Goal: Transaction & Acquisition: Register for event/course

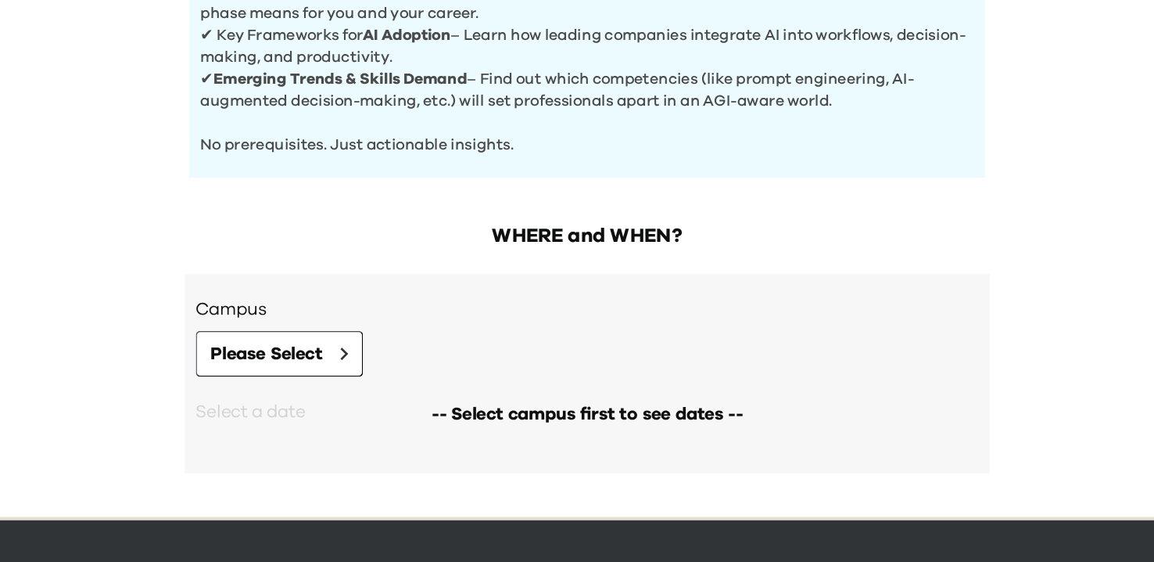
scroll to position [559, 0]
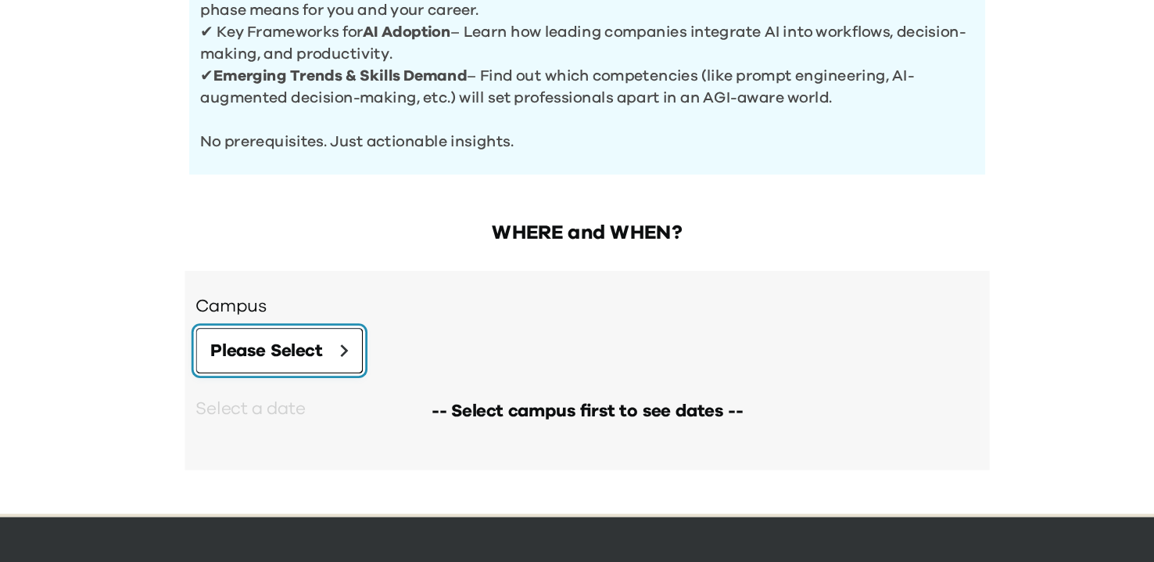
click at [377, 404] on span "Please Select" at bounding box center [347, 410] width 81 height 19
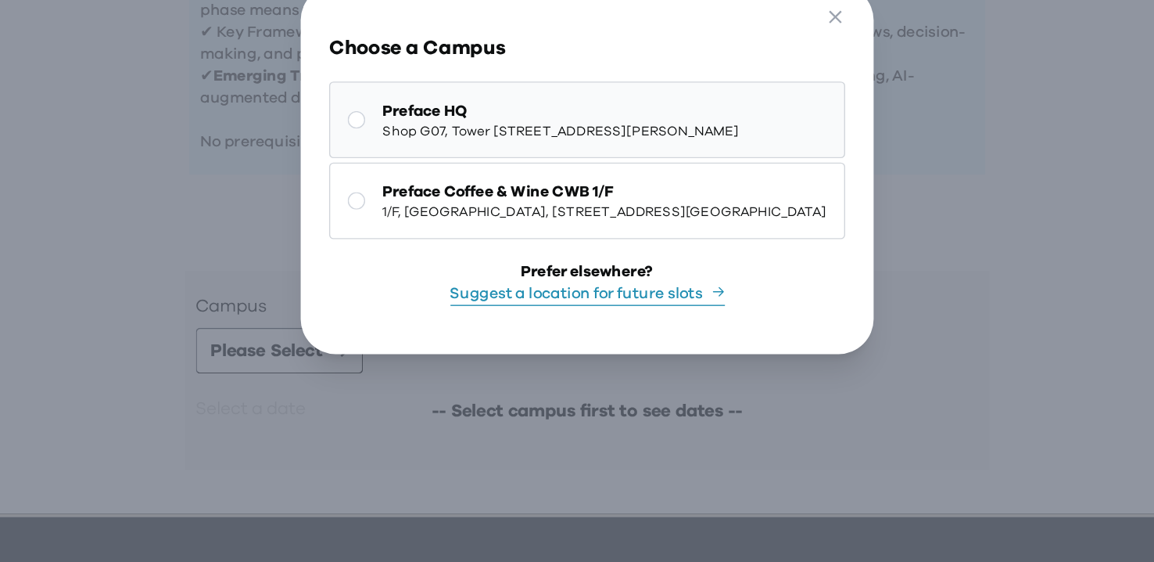
click at [535, 219] on button "Preface HQ Shop G07, Tower [STREET_ADDRESS][PERSON_NAME]" at bounding box center [577, 245] width 369 height 55
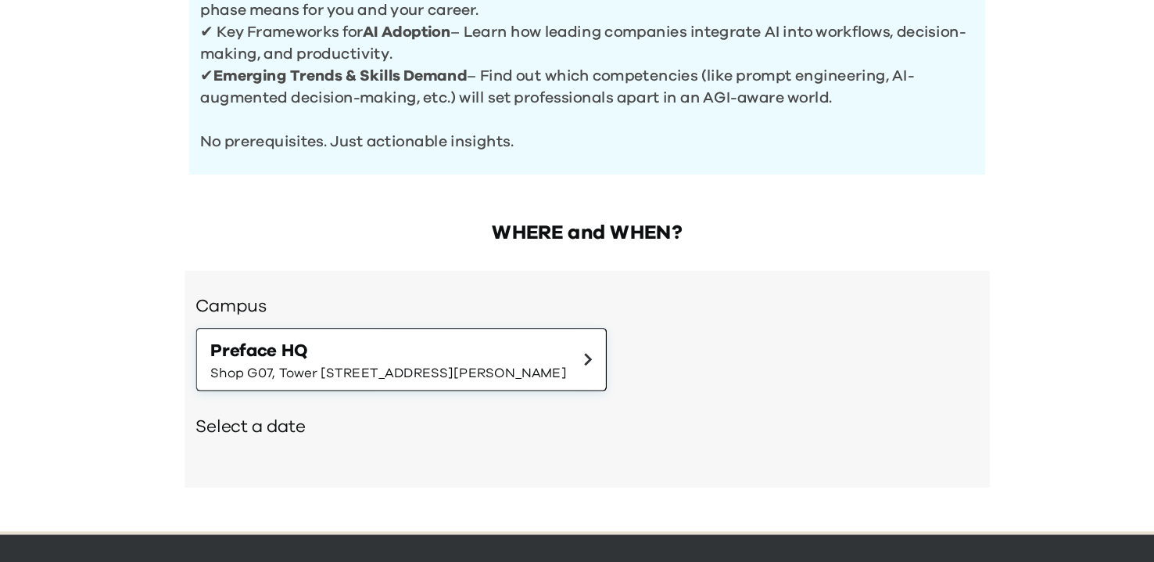
scroll to position [604, 0]
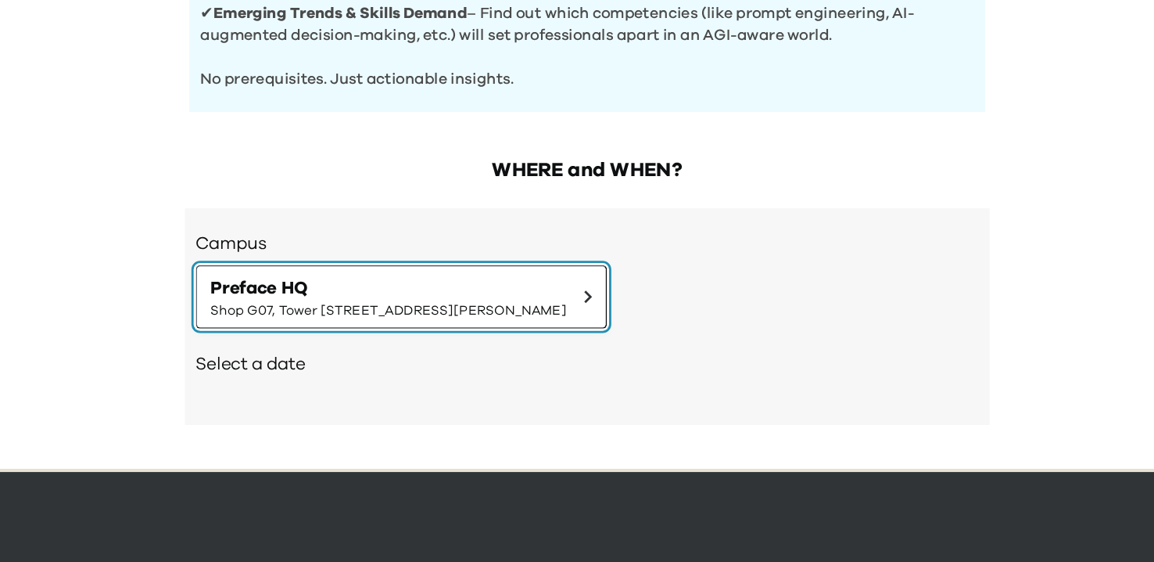
click at [462, 361] on span "Preface HQ" at bounding box center [434, 366] width 255 height 19
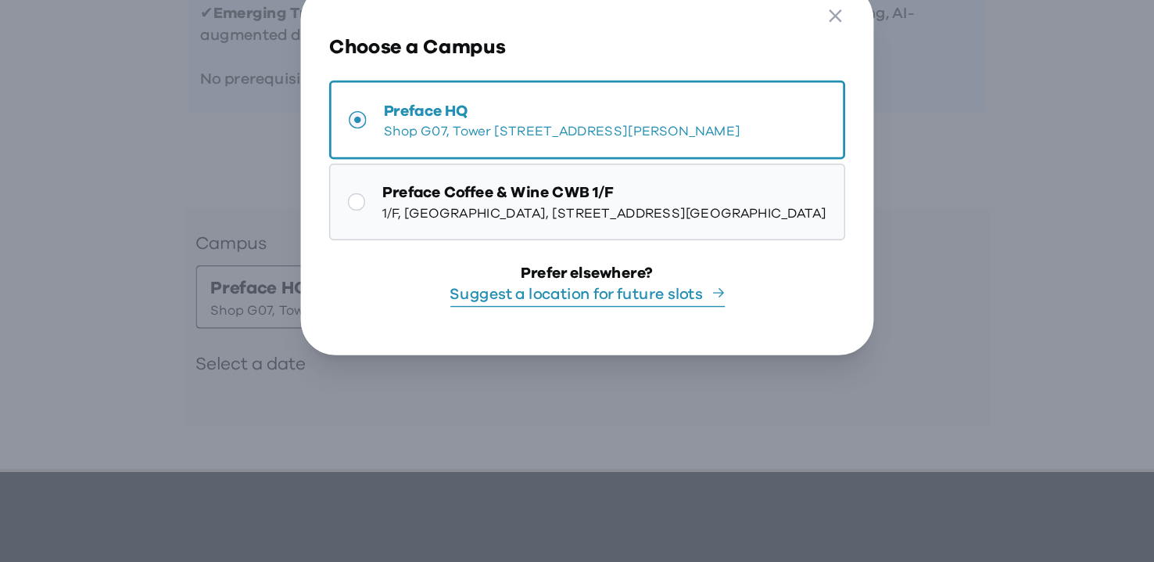
click at [559, 315] on span "[STREET_ADDRESS] | [STREET_ADDRESS][GEOGRAPHIC_DATA]" at bounding box center [590, 312] width 318 height 13
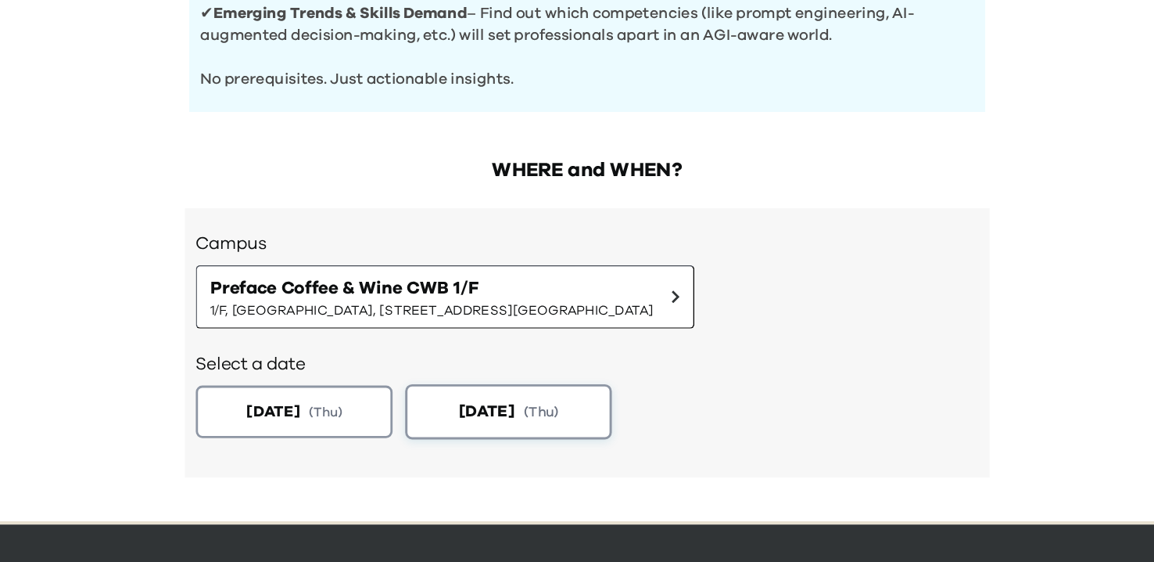
click at [372, 451] on span "[DATE]" at bounding box center [353, 455] width 38 height 16
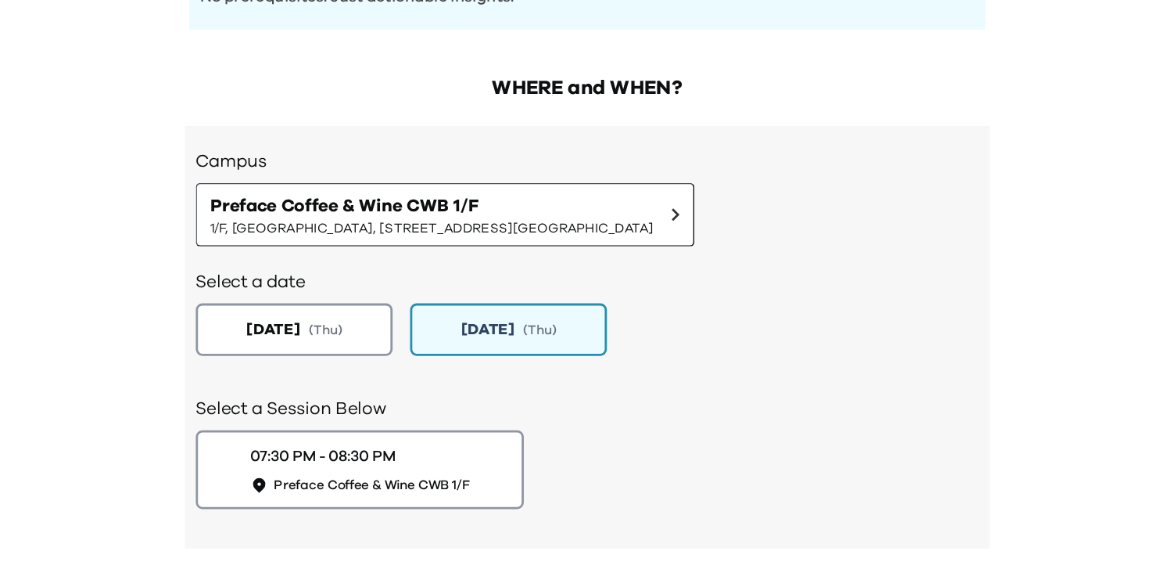
scroll to position [751, 0]
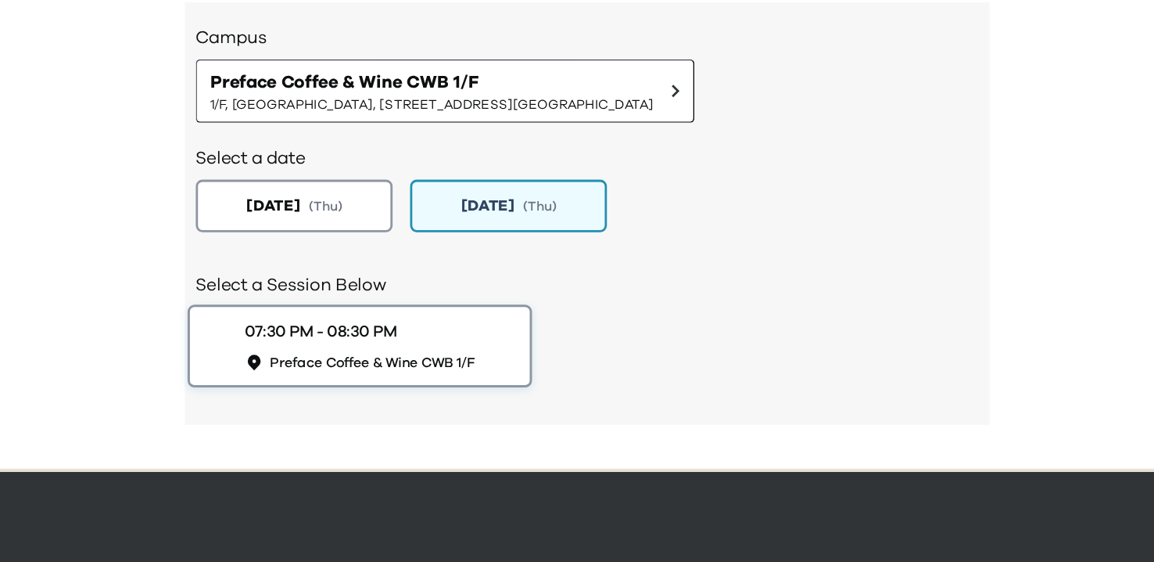
click at [493, 414] on span "Preface Coffee & Wine CWB 1/F" at bounding box center [423, 418] width 147 height 13
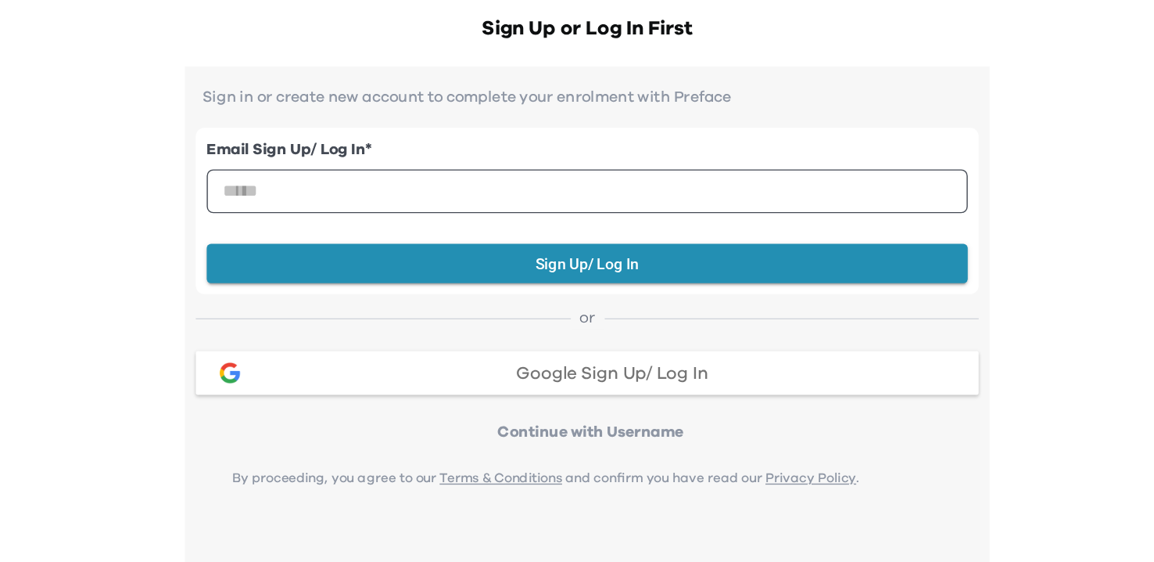
scroll to position [1062, 0]
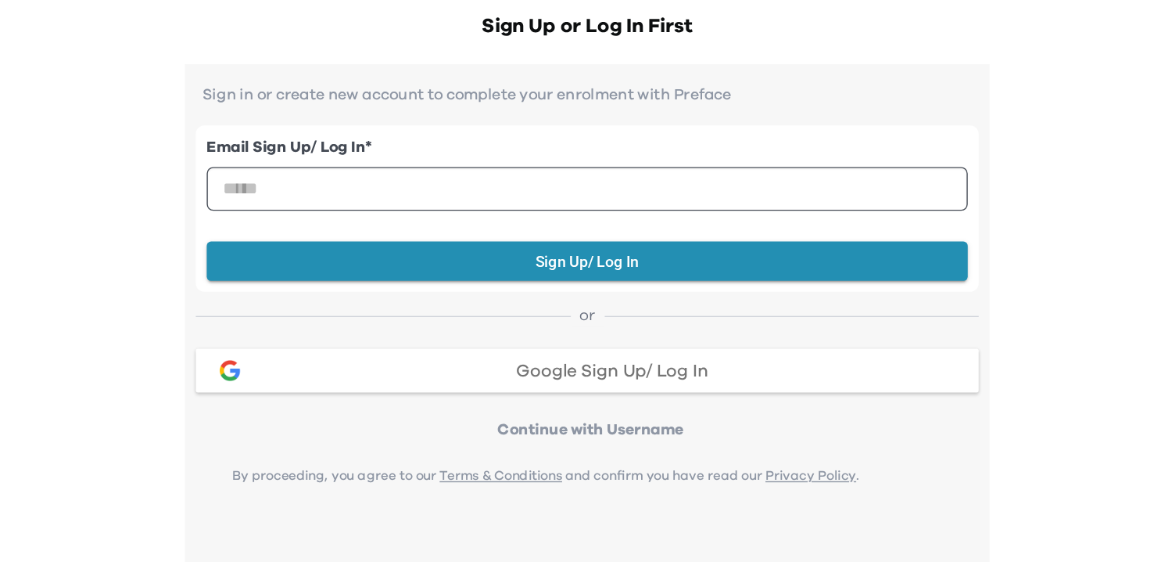
click at [662, 425] on span "Google Sign Up/ Log In" at bounding box center [595, 424] width 138 height 13
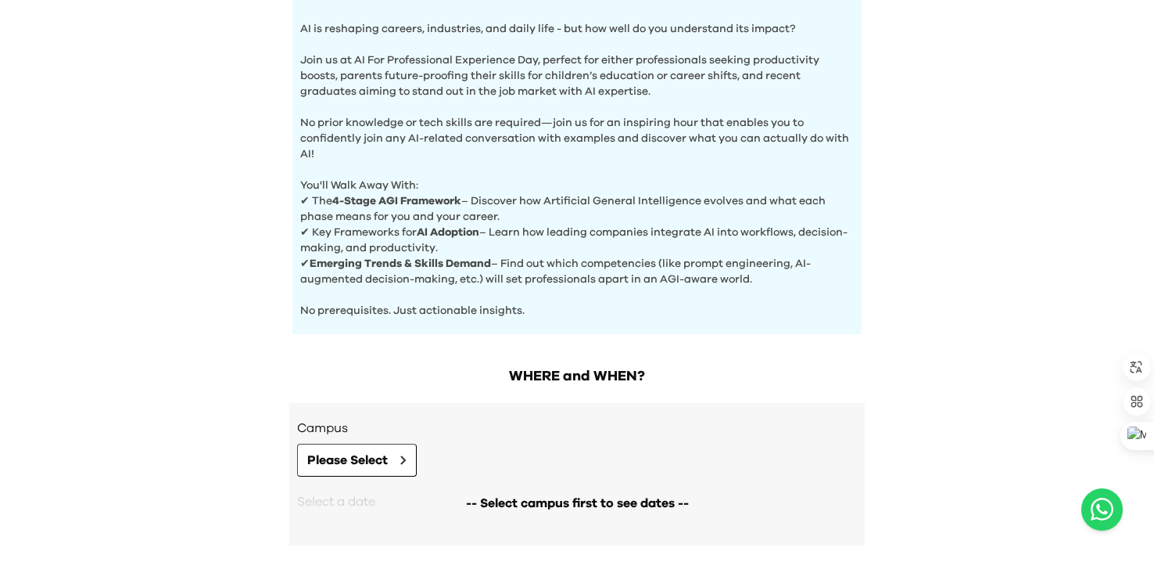
scroll to position [591, 0]
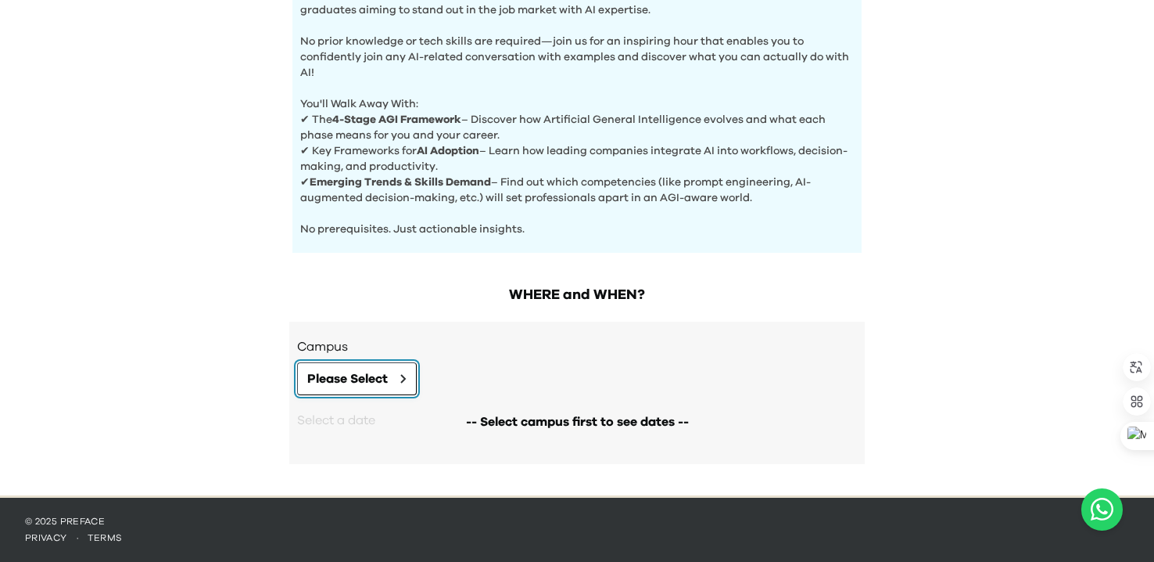
click at [303, 384] on button "Please Select" at bounding box center [357, 378] width 120 height 33
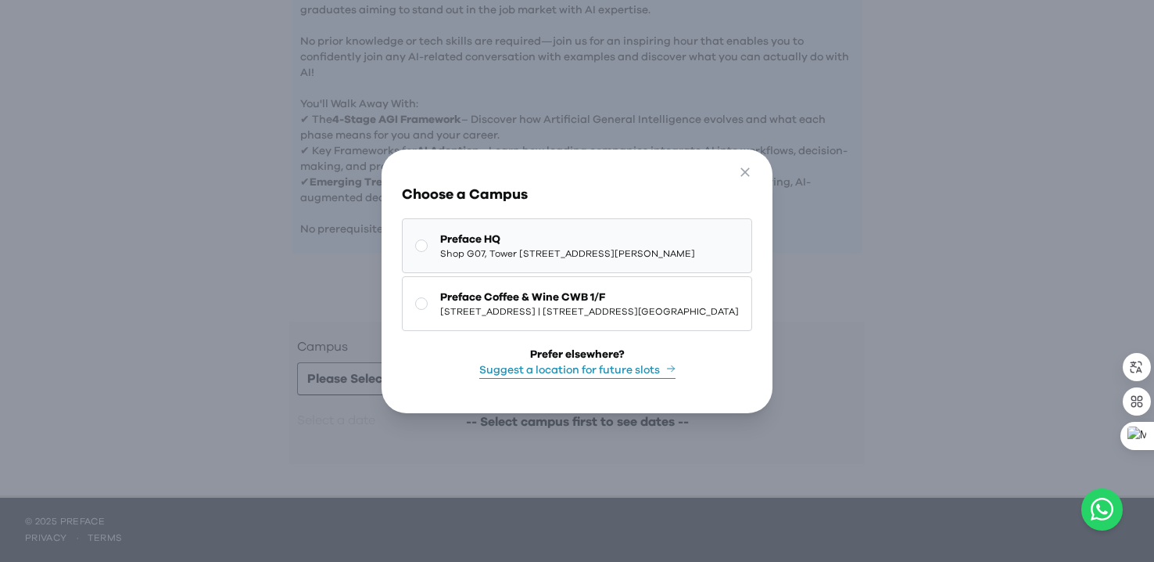
click at [514, 247] on span "Shop G07, Tower [STREET_ADDRESS][PERSON_NAME]" at bounding box center [567, 253] width 255 height 13
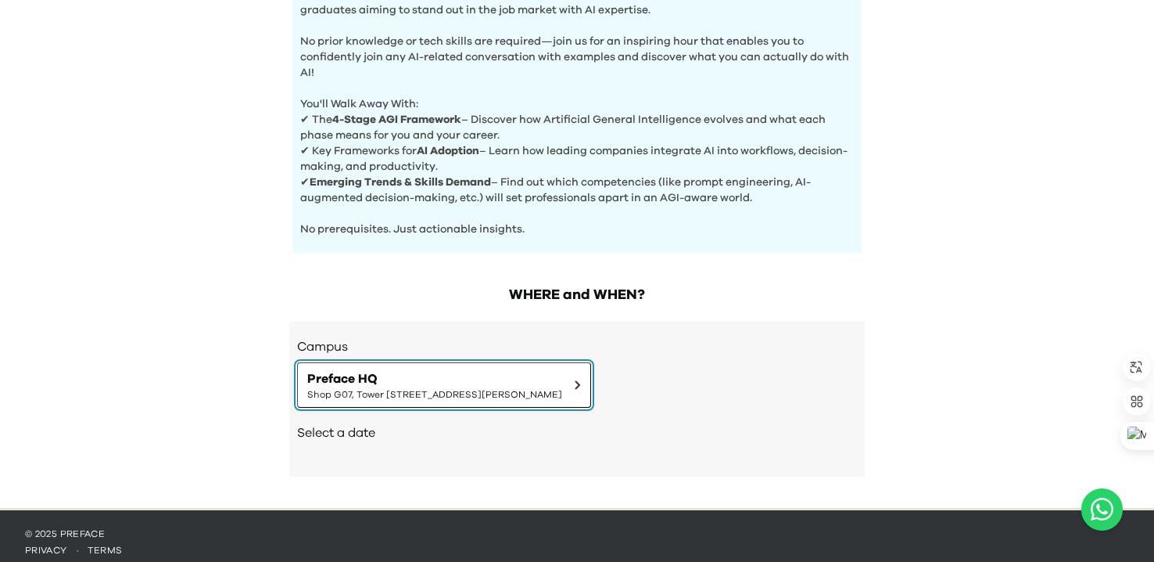
click at [398, 379] on span "Preface HQ" at bounding box center [434, 378] width 255 height 19
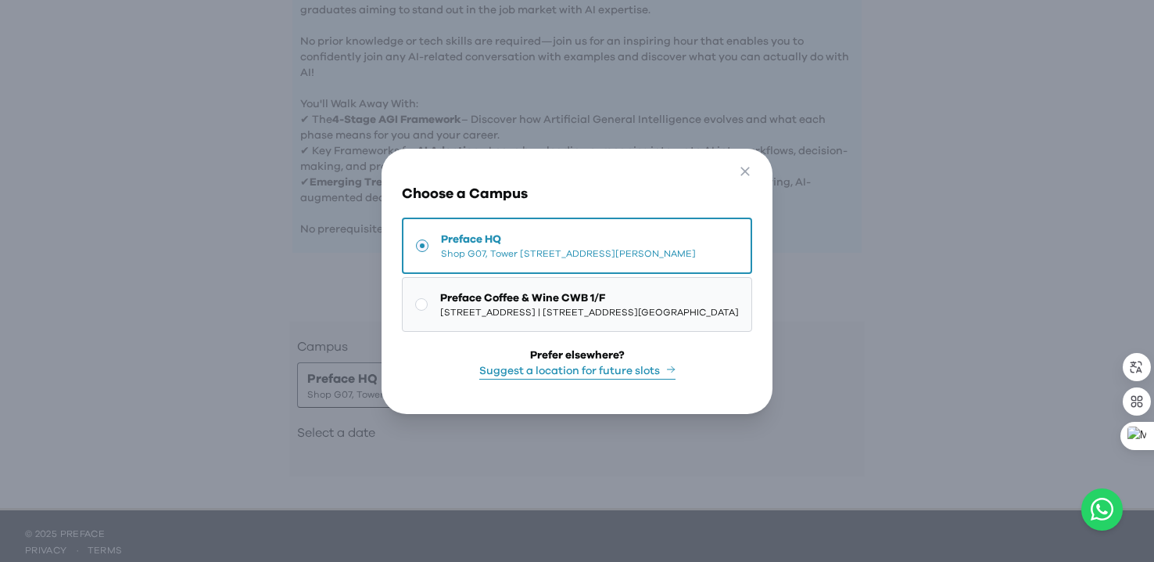
click at [456, 298] on span "Preface Coffee & Wine CWB 1/F" at bounding box center [589, 298] width 299 height 16
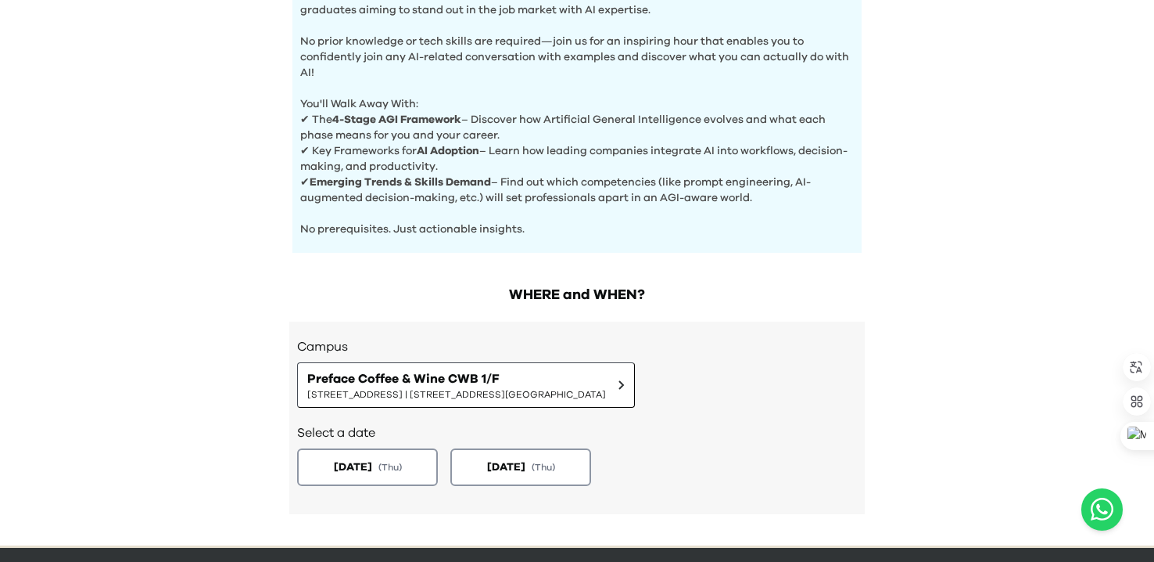
scroll to position [641, 0]
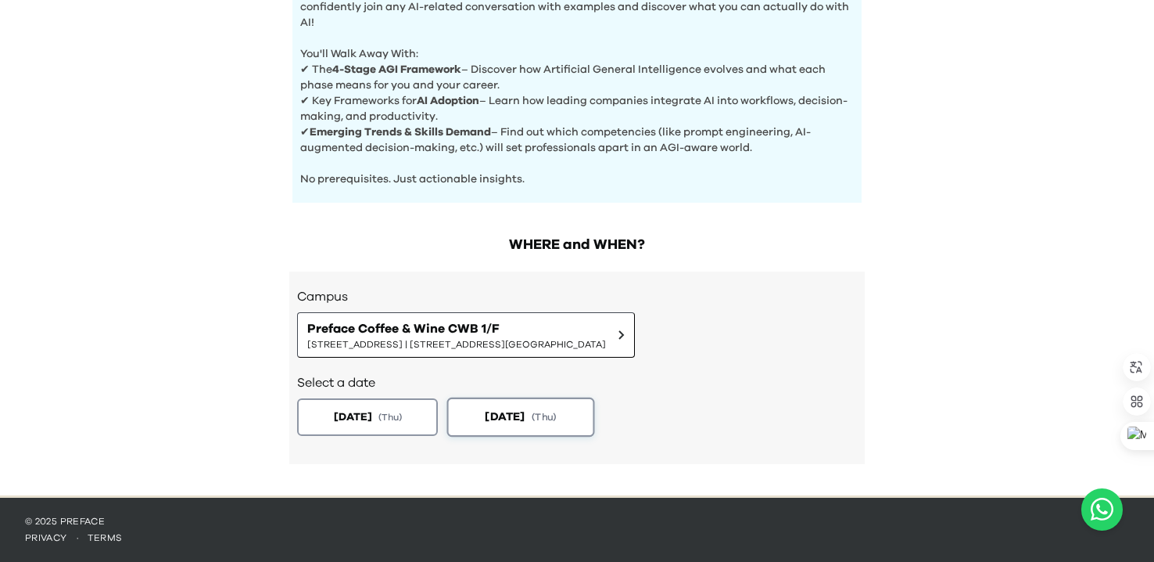
click at [554, 432] on button "[DATE] ( Thu )" at bounding box center [521, 416] width 148 height 39
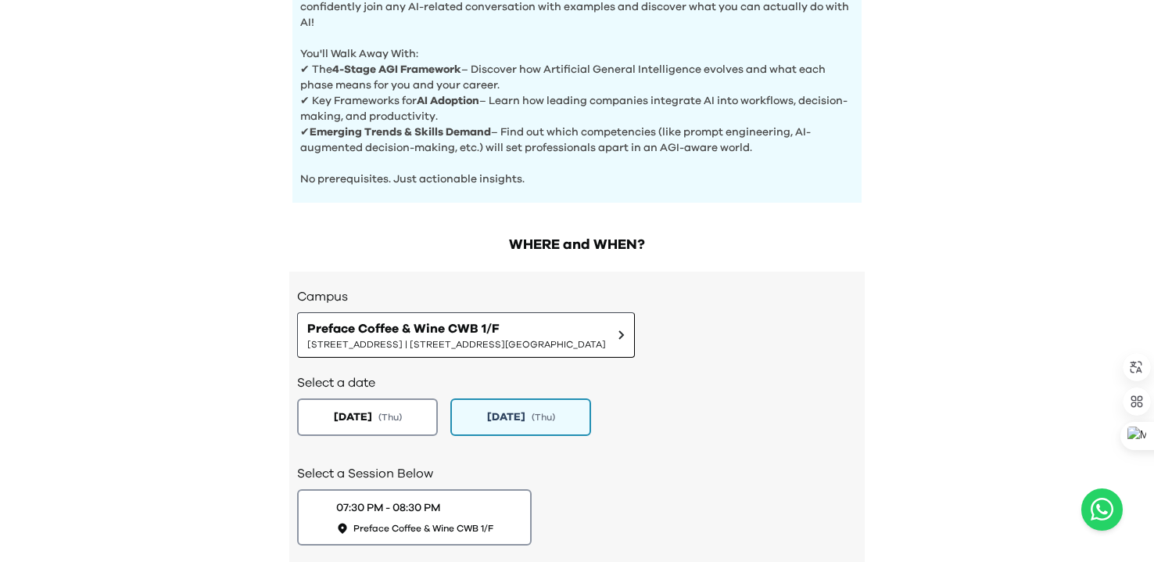
scroll to position [751, 0]
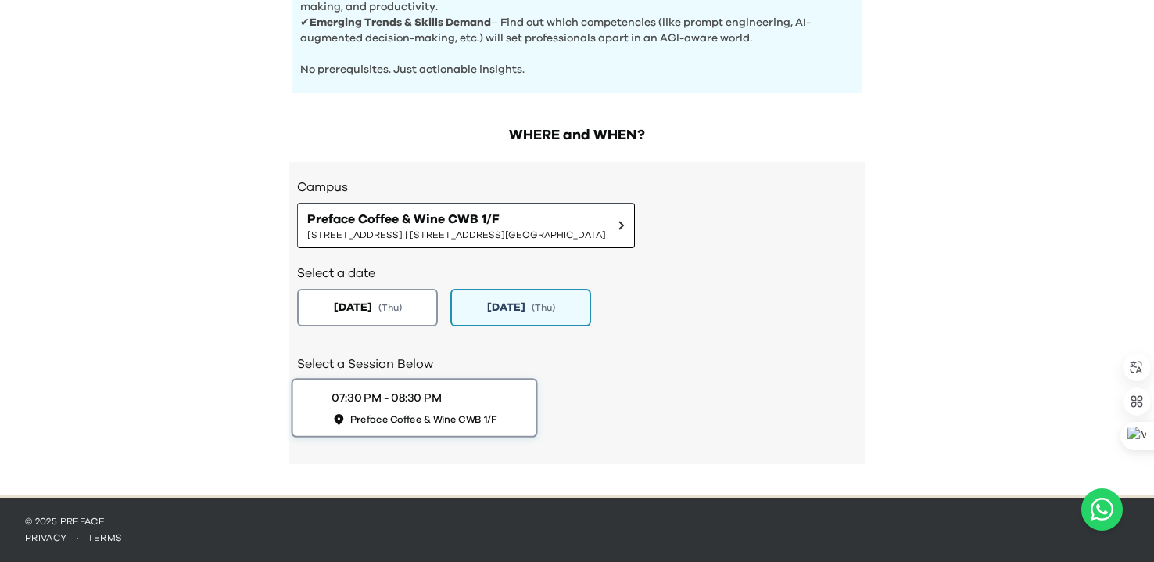
click at [449, 399] on div "07:30 PM - 08:30 PM Preface Coffee & Wine CWB 1/F" at bounding box center [414, 408] width 165 height 36
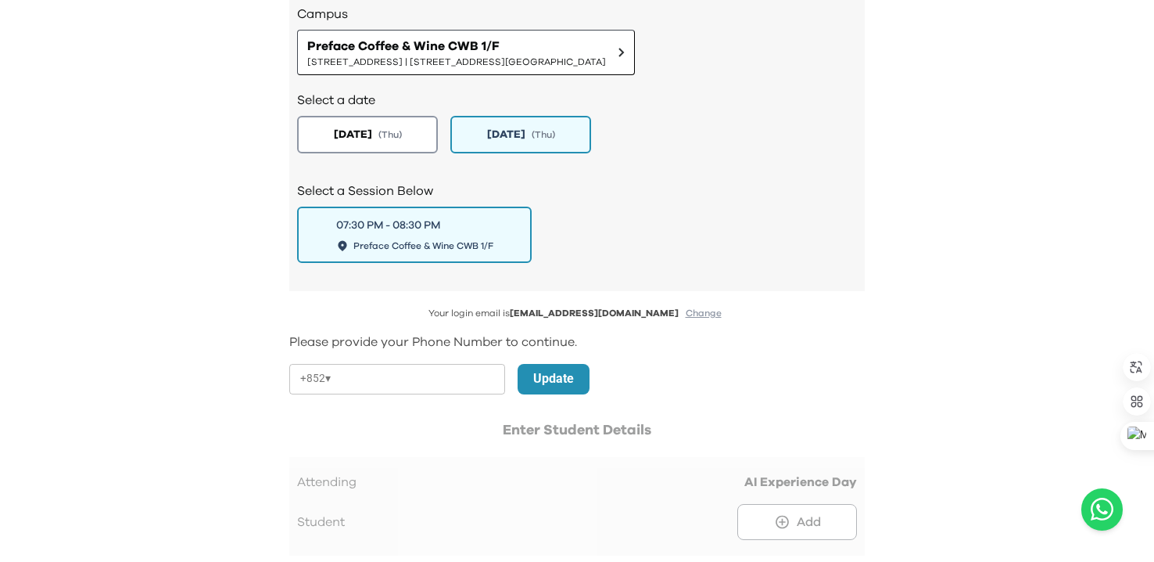
scroll to position [966, 0]
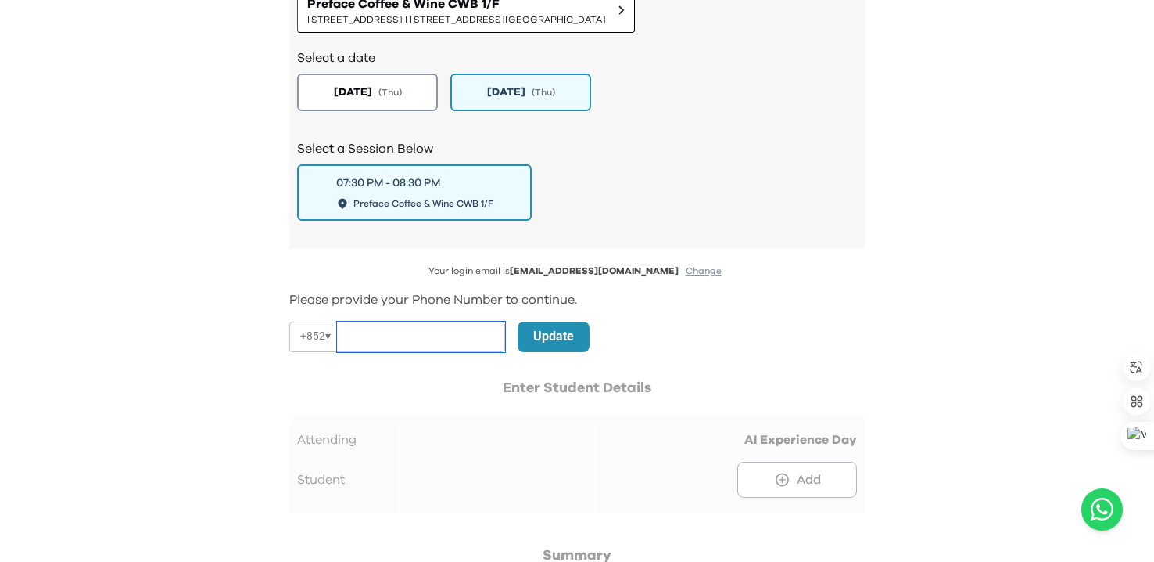
click at [443, 336] on input "tel" at bounding box center [421, 336] width 168 height 31
type input "********"
click at [572, 332] on p "Update" at bounding box center [553, 336] width 41 height 19
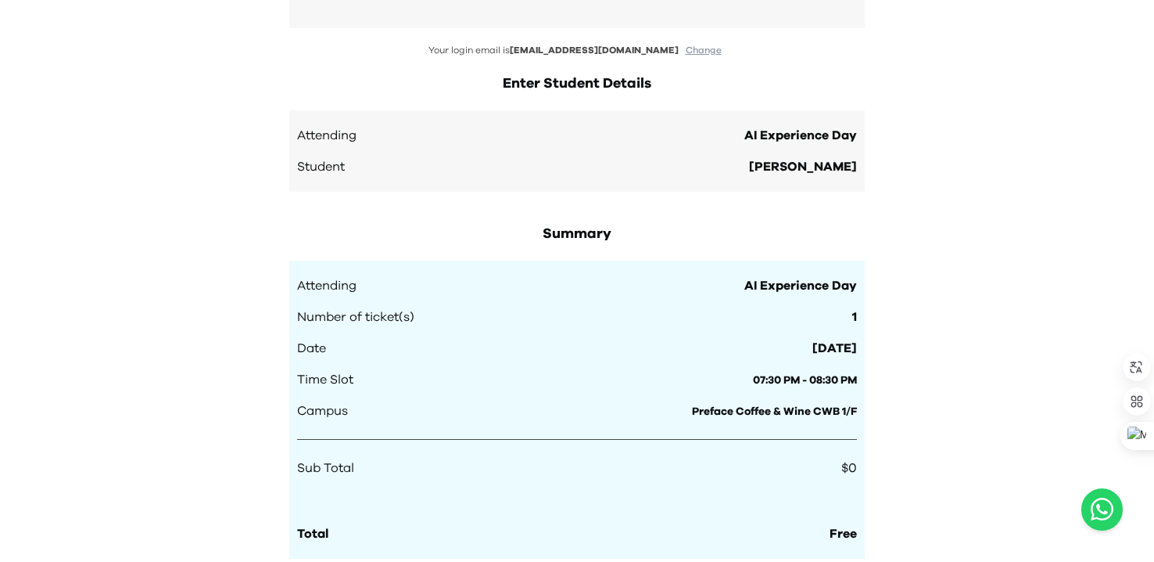
scroll to position [1464, 0]
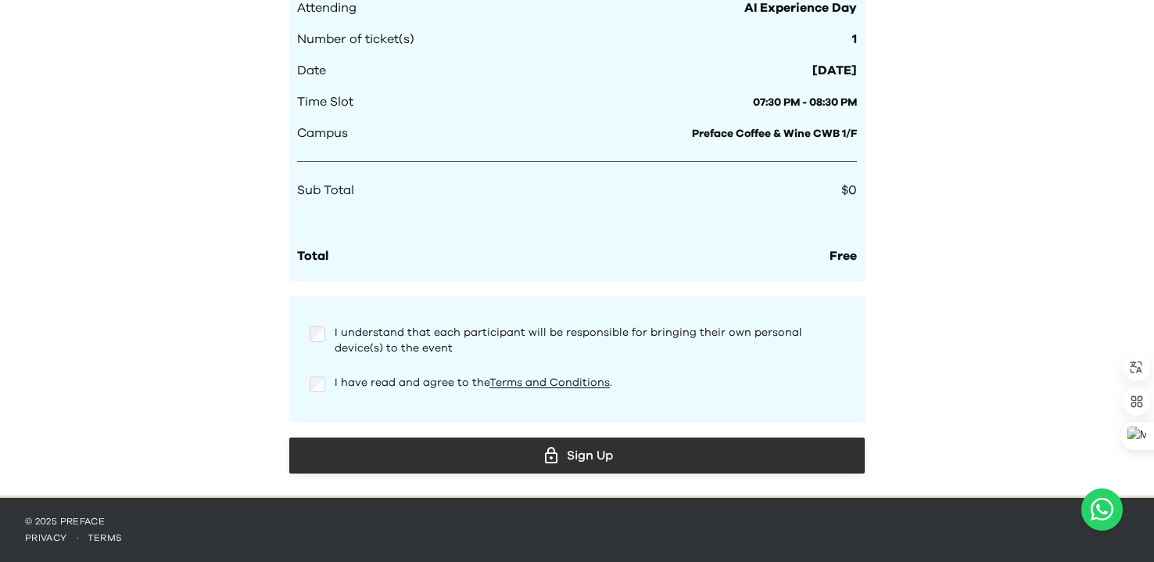
click at [555, 454] on icon at bounding box center [551, 455] width 19 height 19
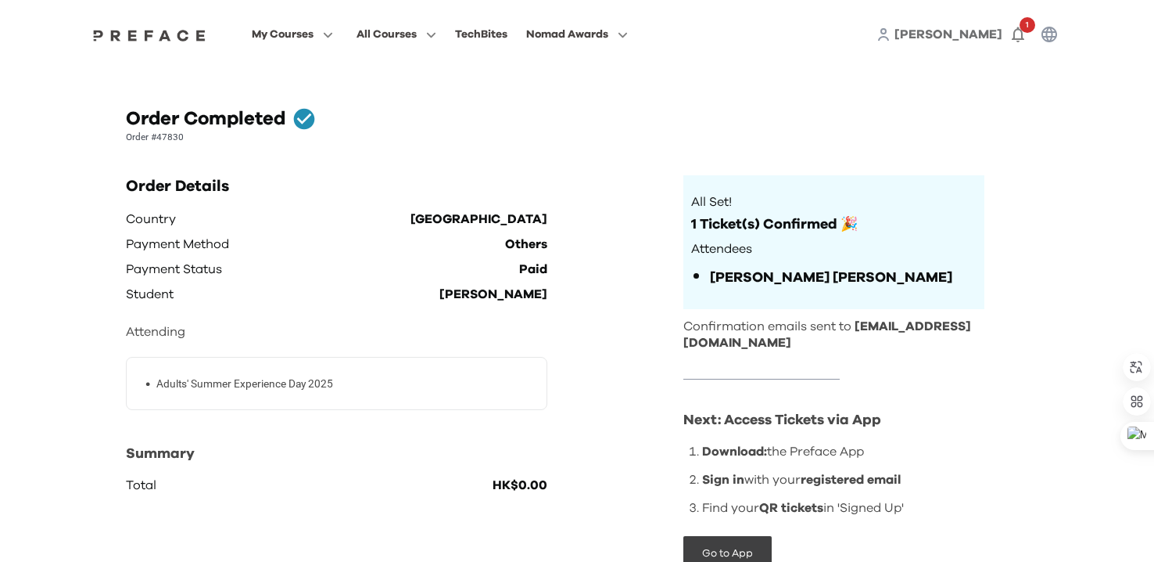
scroll to position [72, 0]
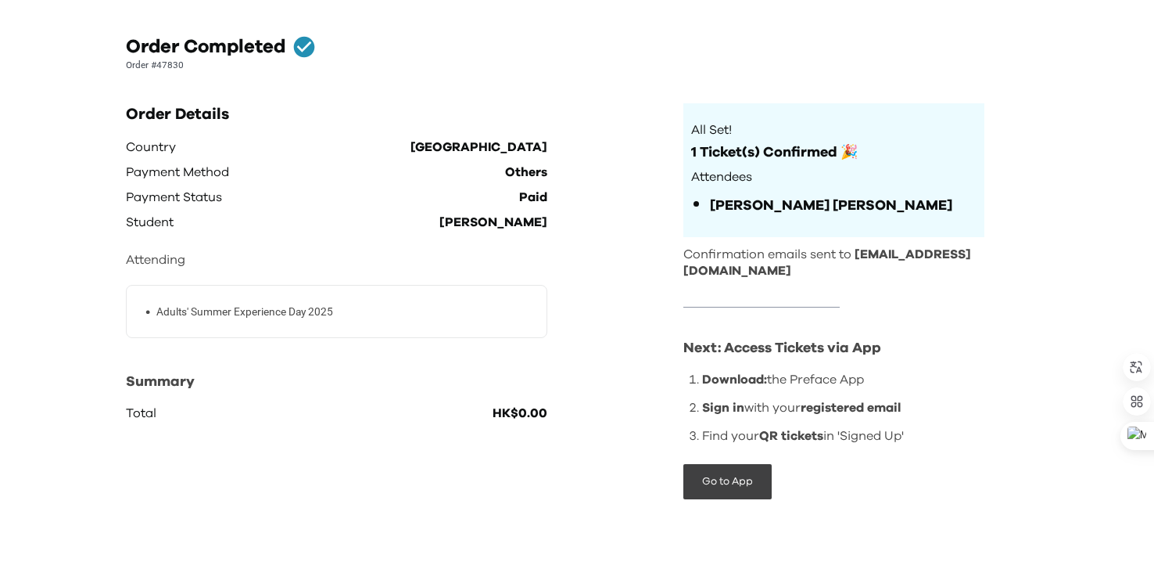
click at [931, 481] on div "Go to App" at bounding box center [834, 481] width 301 height 35
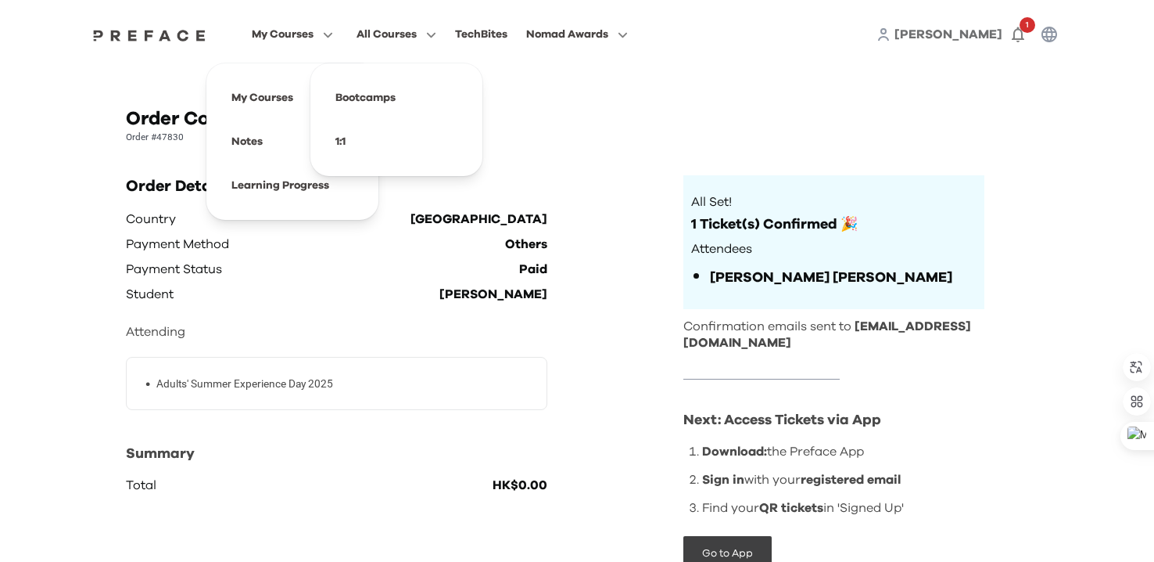
click at [296, 39] on span "My Courses" at bounding box center [283, 34] width 62 height 19
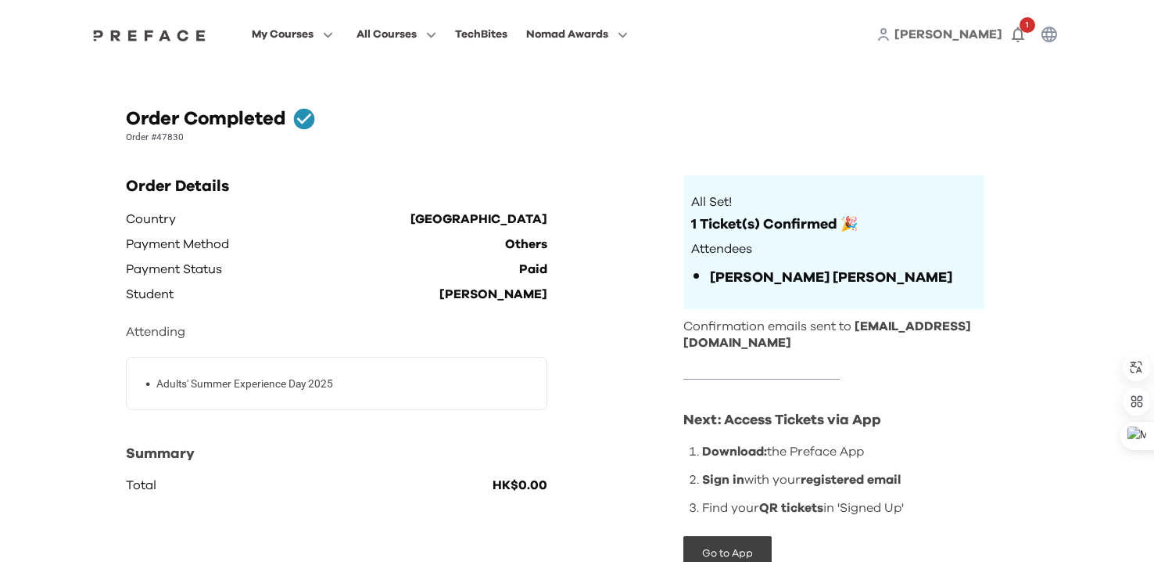
click at [167, 39] on img at bounding box center [149, 35] width 120 height 13
